Goal: Task Accomplishment & Management: Complete application form

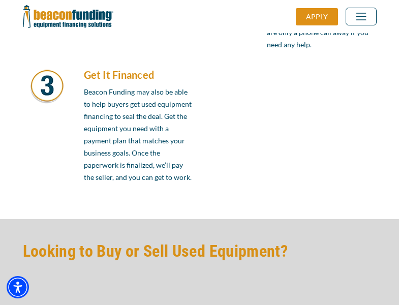
scroll to position [864, 0]
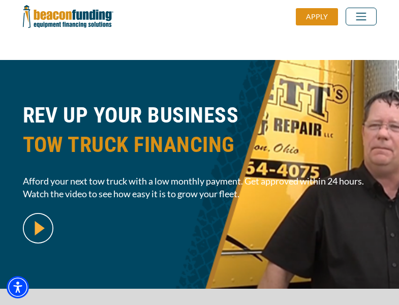
scroll to position [248, 0]
